Goal: Task Accomplishment & Management: Manage account settings

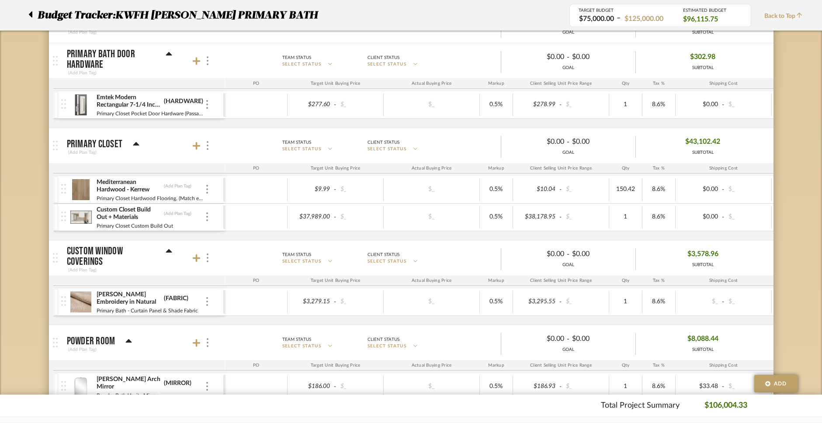
scroll to position [234, 0]
type input "85"
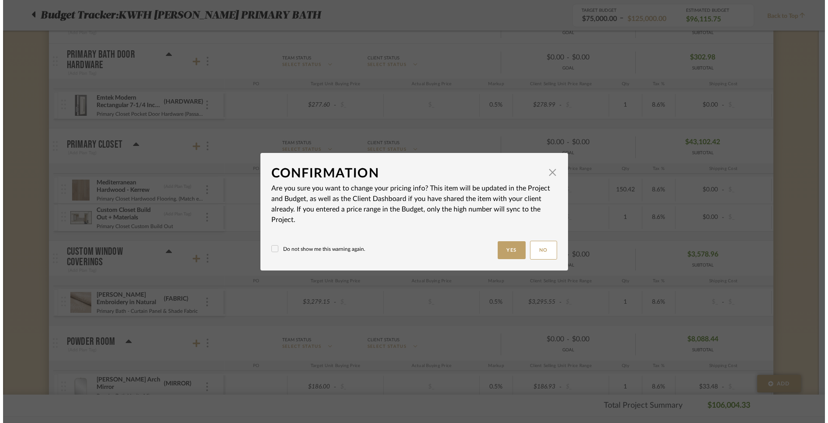
scroll to position [0, 0]
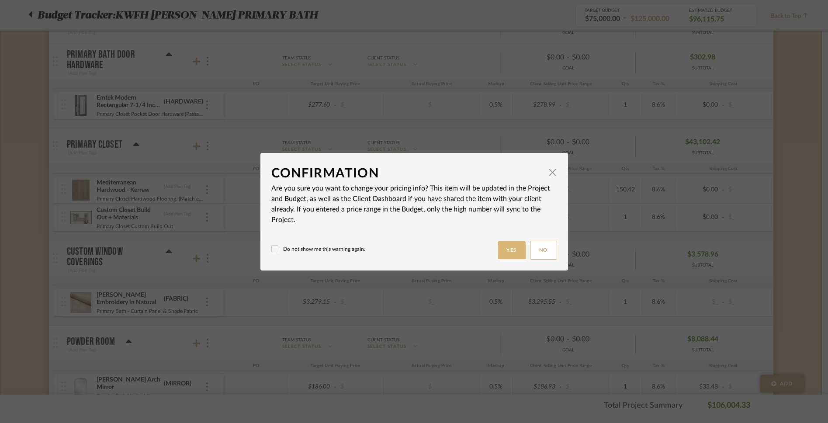
click at [510, 247] on button "Yes" at bounding box center [512, 250] width 28 height 18
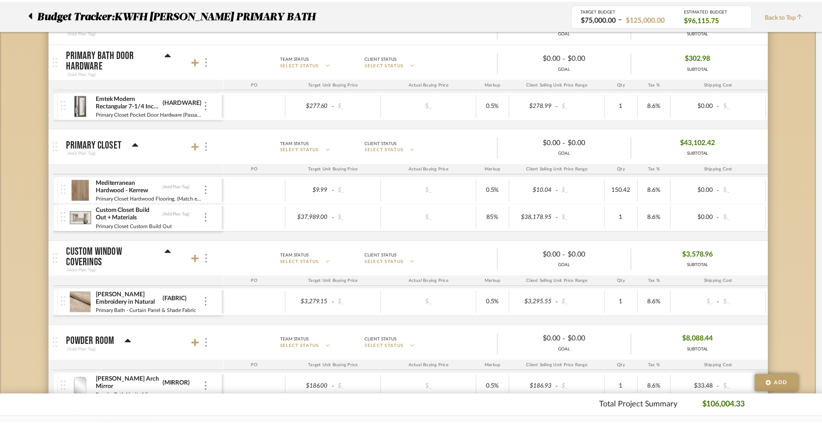
scroll to position [234, 0]
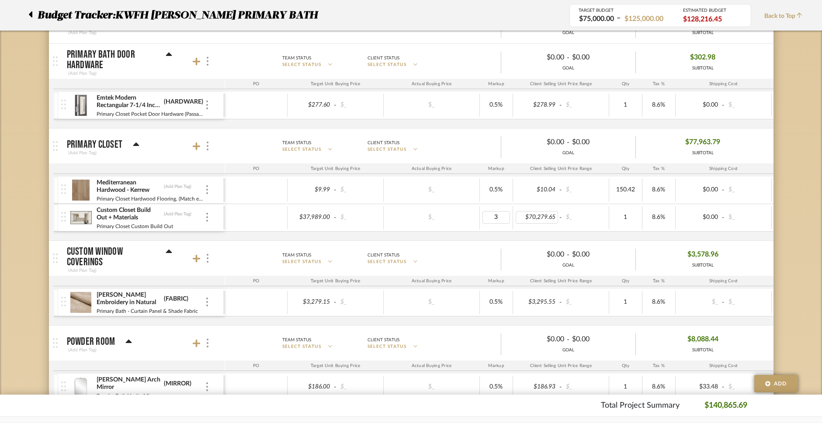
type input "30"
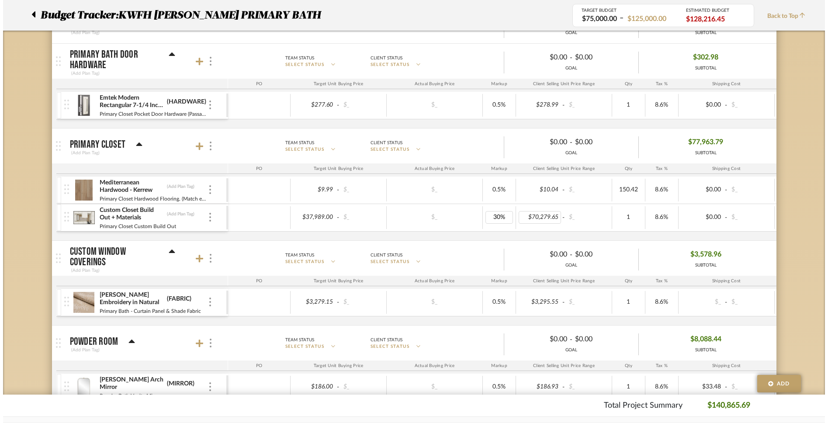
scroll to position [0, 0]
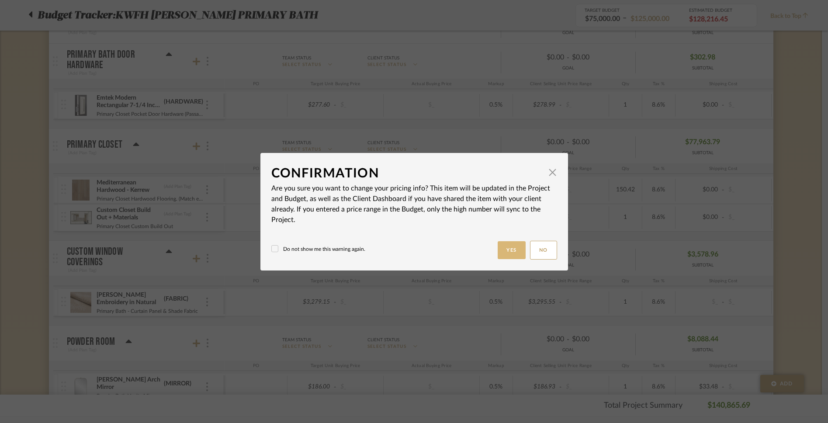
click at [499, 244] on button "Yes" at bounding box center [512, 250] width 28 height 18
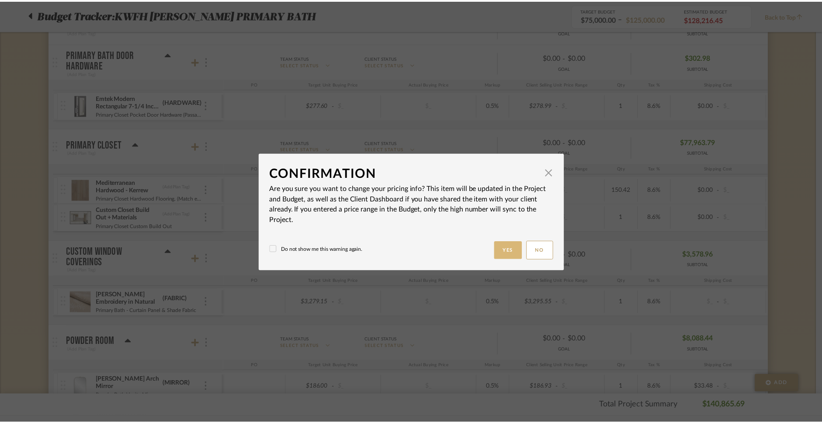
scroll to position [234, 0]
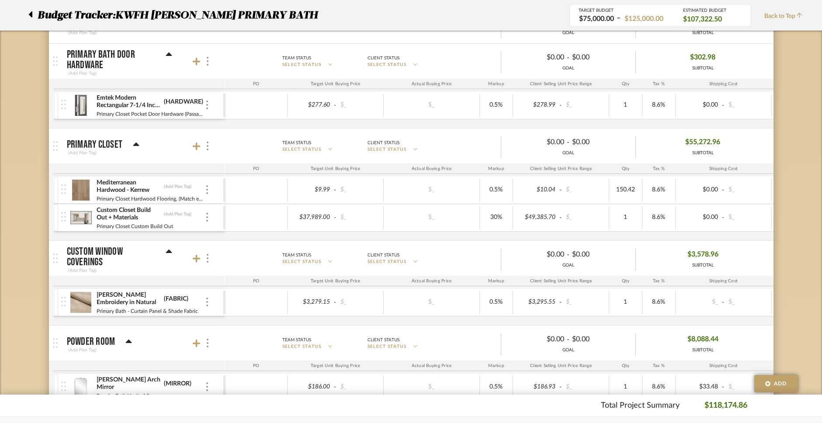
click at [500, 232] on div "Mediterranean Hardwood - Kerrew (Add Plan Tag) Primary Closet Hardwood Flooring…" at bounding box center [505, 209] width 904 height 64
type input ".5"
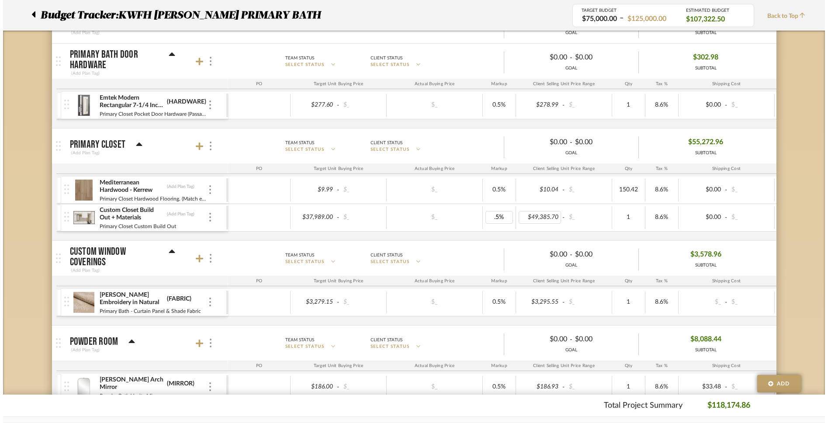
scroll to position [0, 0]
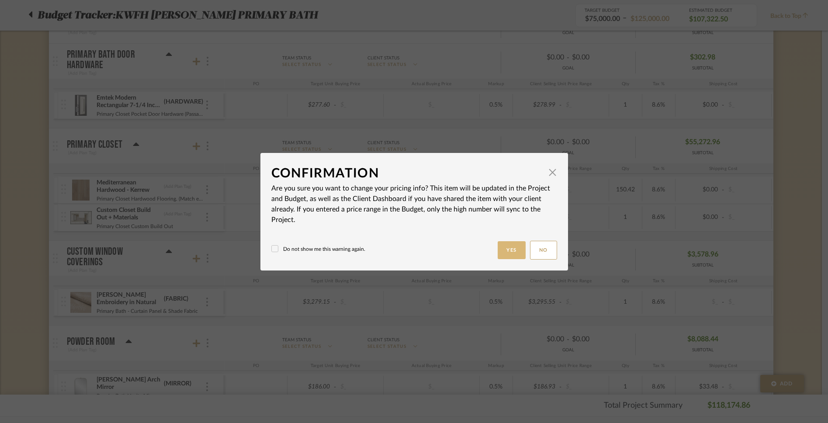
click at [507, 249] on button "Yes" at bounding box center [512, 250] width 28 height 18
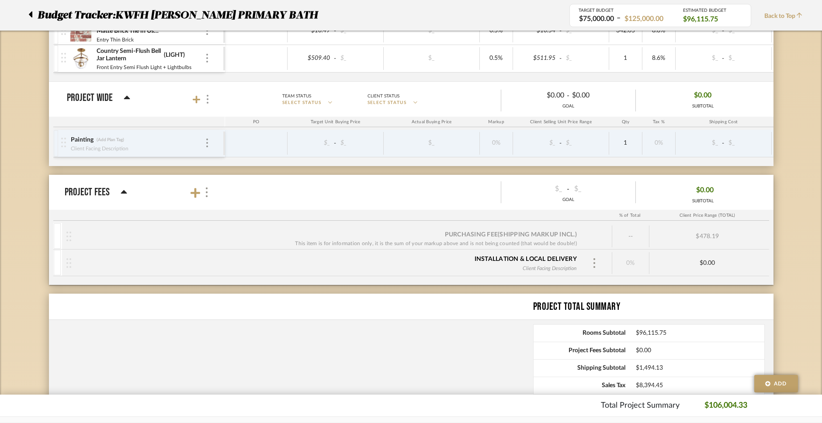
scroll to position [979, 0]
